Goal: Information Seeking & Learning: Learn about a topic

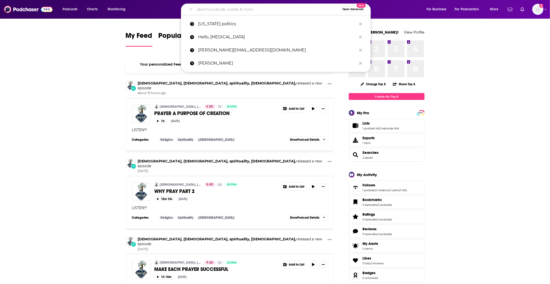
click at [287, 12] on input "Search podcasts, credits, & more..." at bounding box center [268, 9] width 146 height 8
paste input "[PERSON_NAME]"
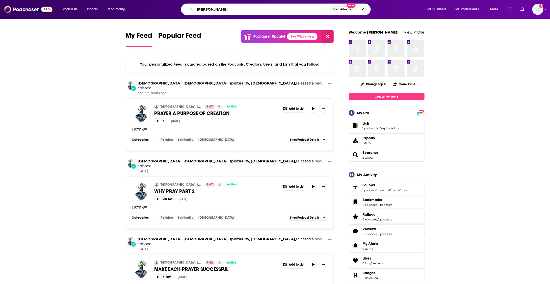
type input "[PERSON_NAME]"
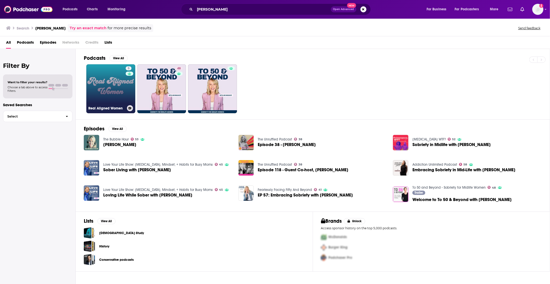
click at [118, 93] on link "5 Real Aligned Women" at bounding box center [110, 88] width 49 height 49
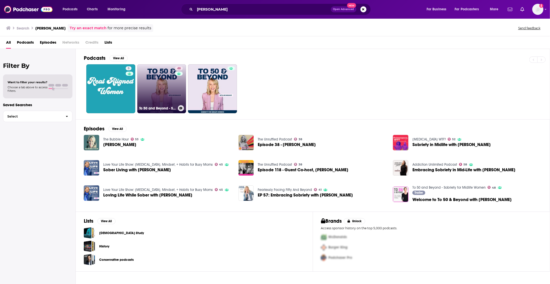
click at [161, 93] on link "48 To 50 and Beyond - Sobriety for Midlife Women" at bounding box center [161, 88] width 49 height 49
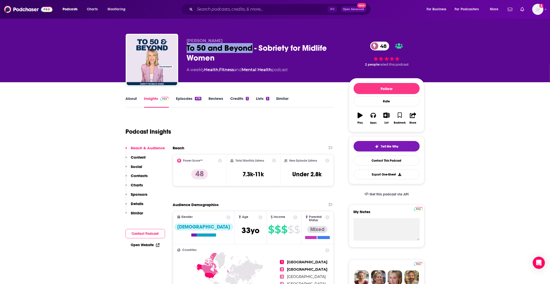
drag, startPoint x: 185, startPoint y: 48, endPoint x: 252, endPoint y: 49, distance: 66.9
click at [252, 49] on div "[PERSON_NAME] To 50 and Beyond - Sobriety for Midlife Women 48 A weekly Health …" at bounding box center [275, 61] width 299 height 55
copy h2 "To 50 and Beyond"
